Goal: Check status

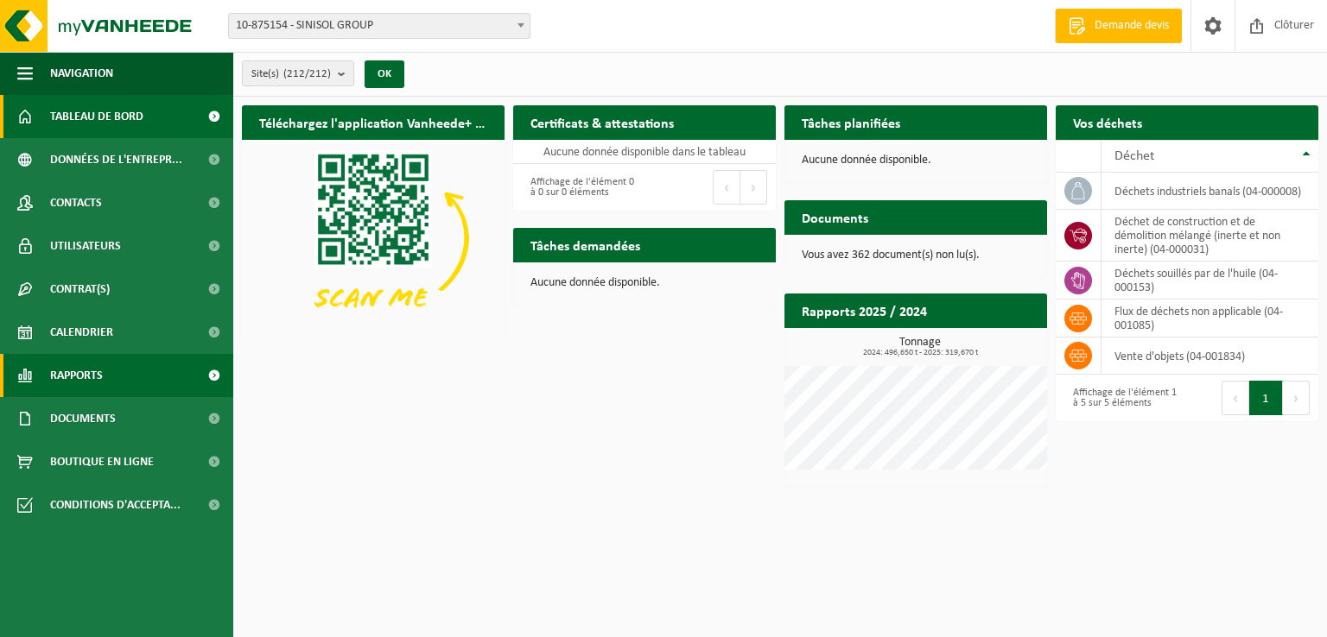
click at [93, 380] on span "Rapports" at bounding box center [76, 375] width 53 height 43
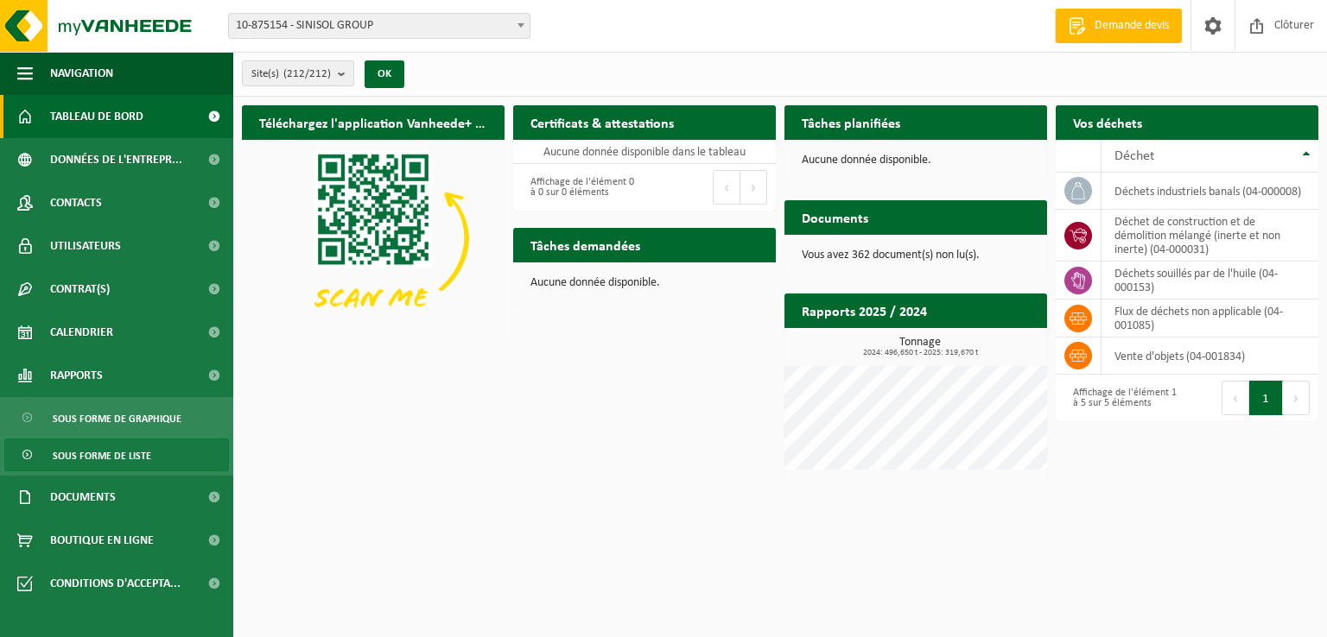
click at [102, 449] on span "Sous forme de liste" at bounding box center [102, 456] width 98 height 33
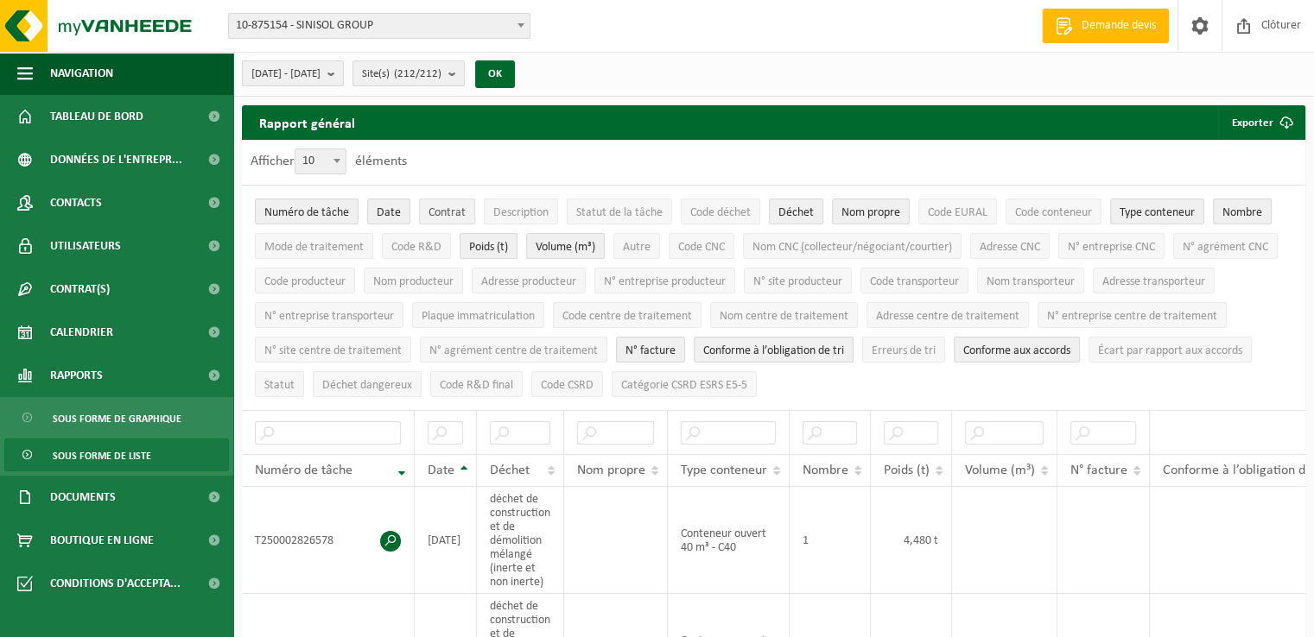
click at [422, 206] on button "Contrat" at bounding box center [447, 212] width 56 height 26
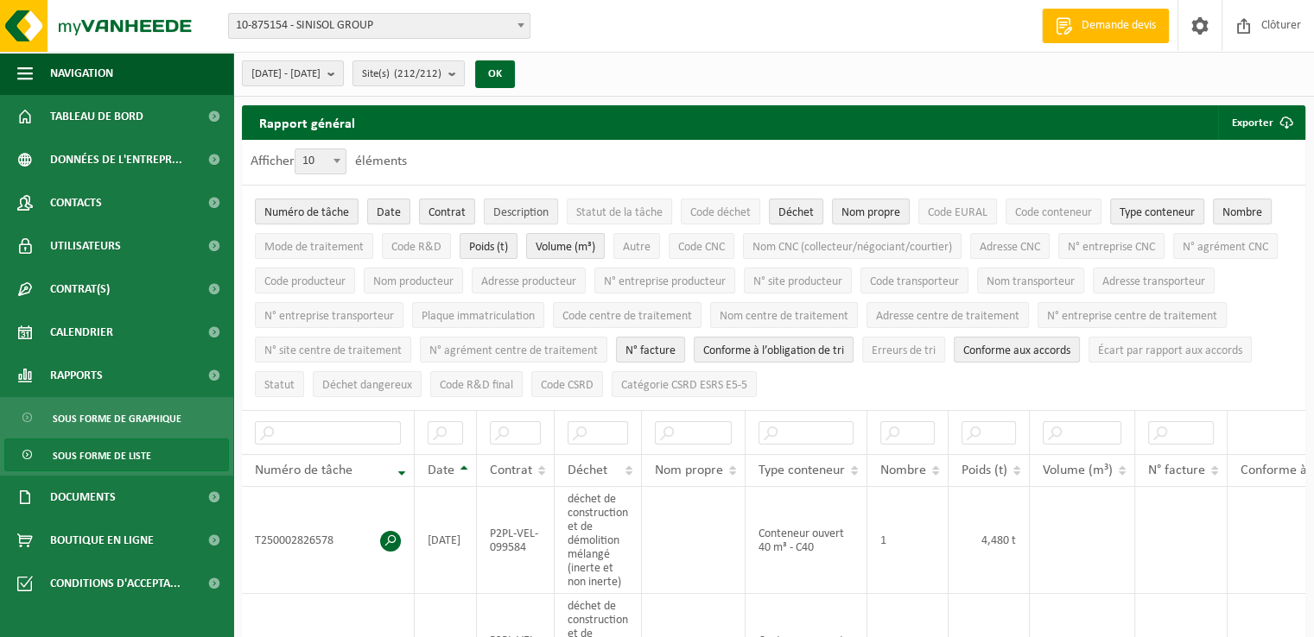
click at [521, 212] on span "Description" at bounding box center [520, 212] width 55 height 13
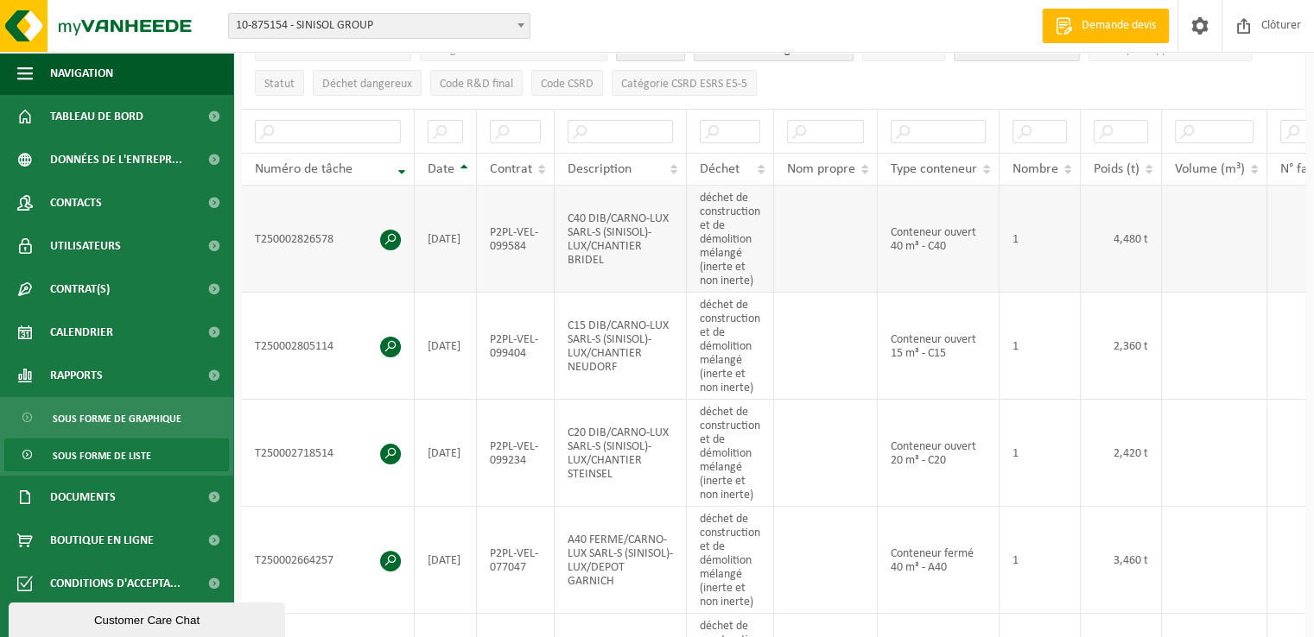
scroll to position [345, 0]
